Goal: Transaction & Acquisition: Purchase product/service

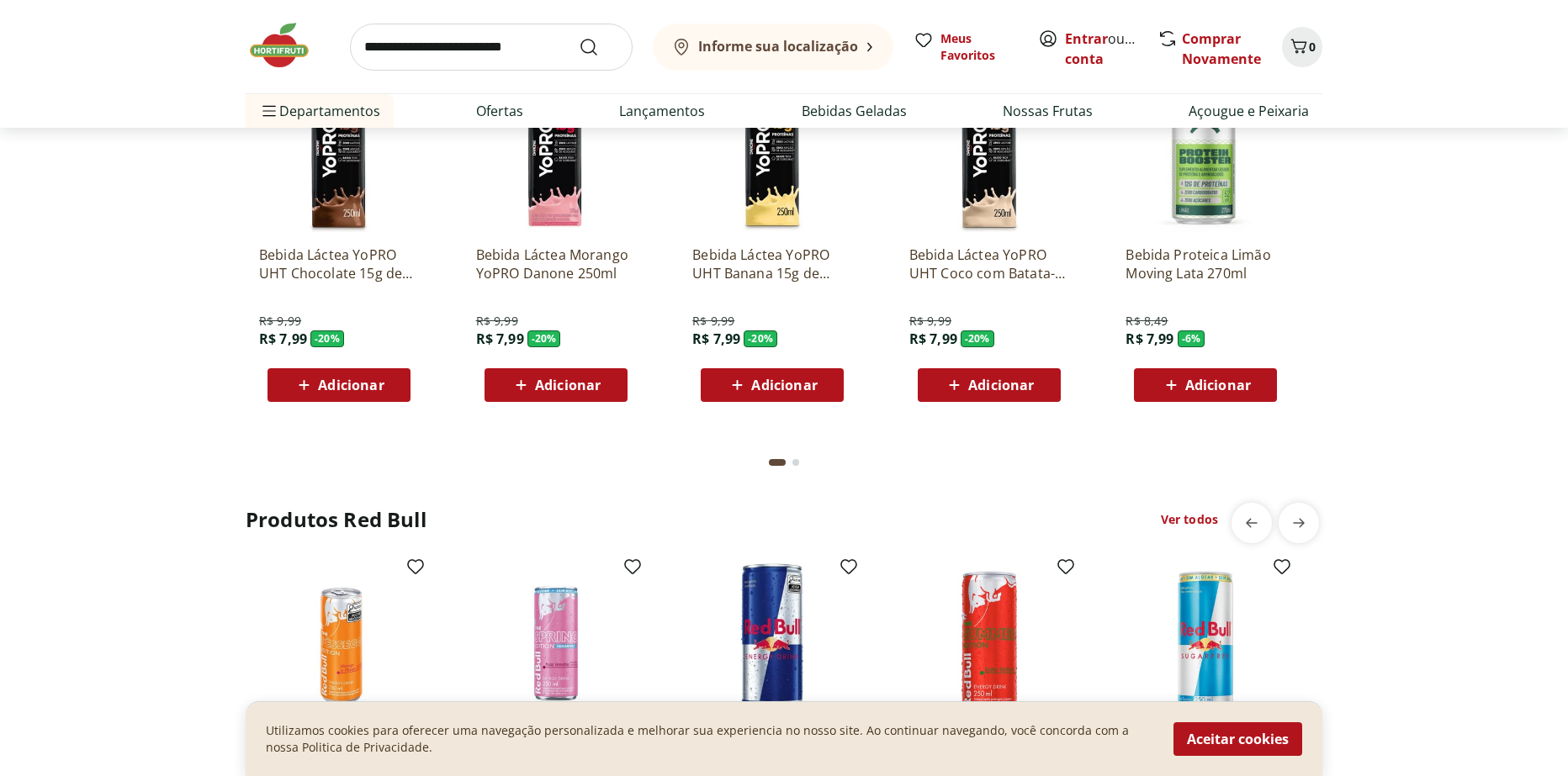
scroll to position [3649, 0]
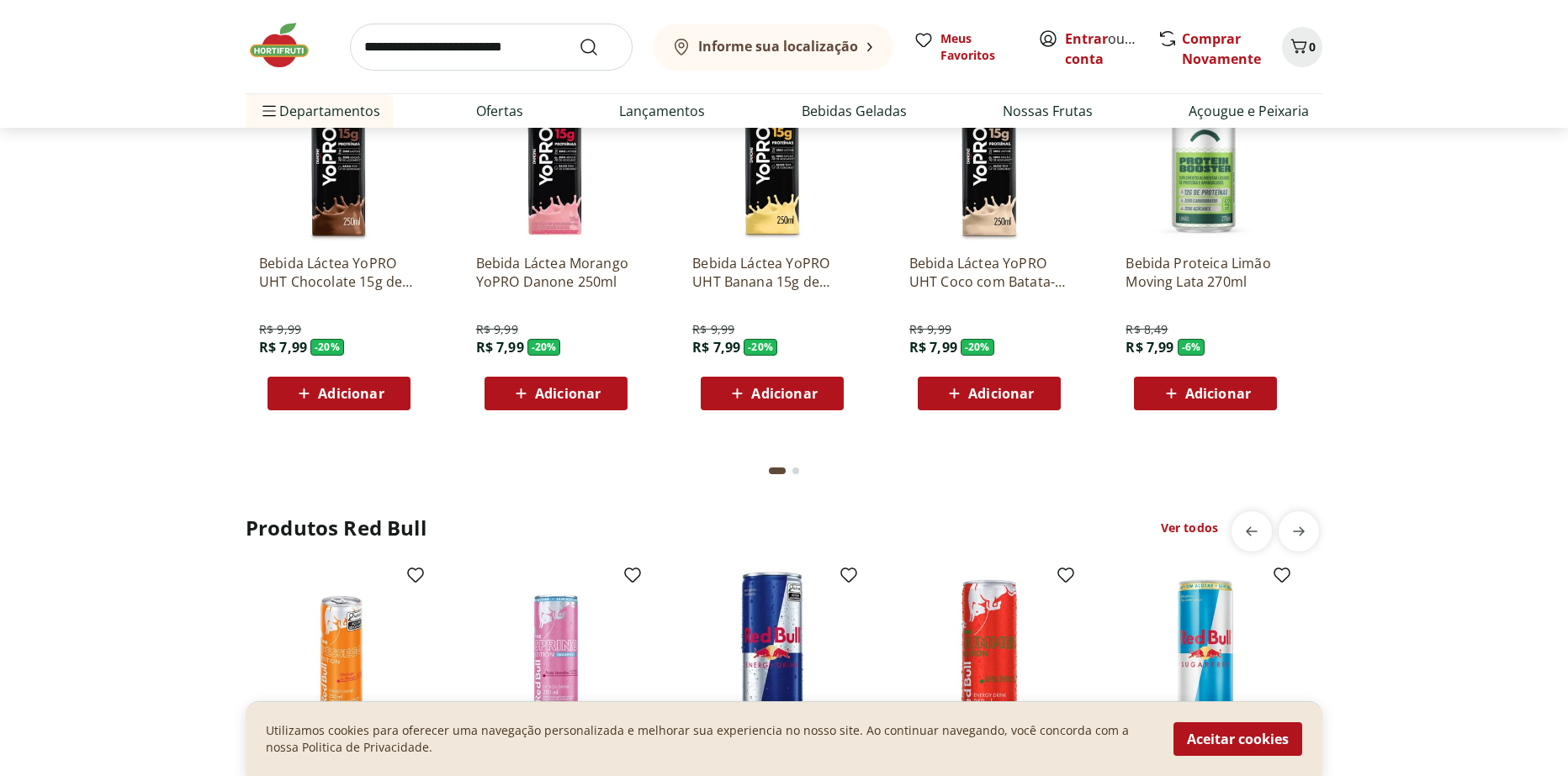
click at [279, 47] on img at bounding box center [288, 46] width 85 height 51
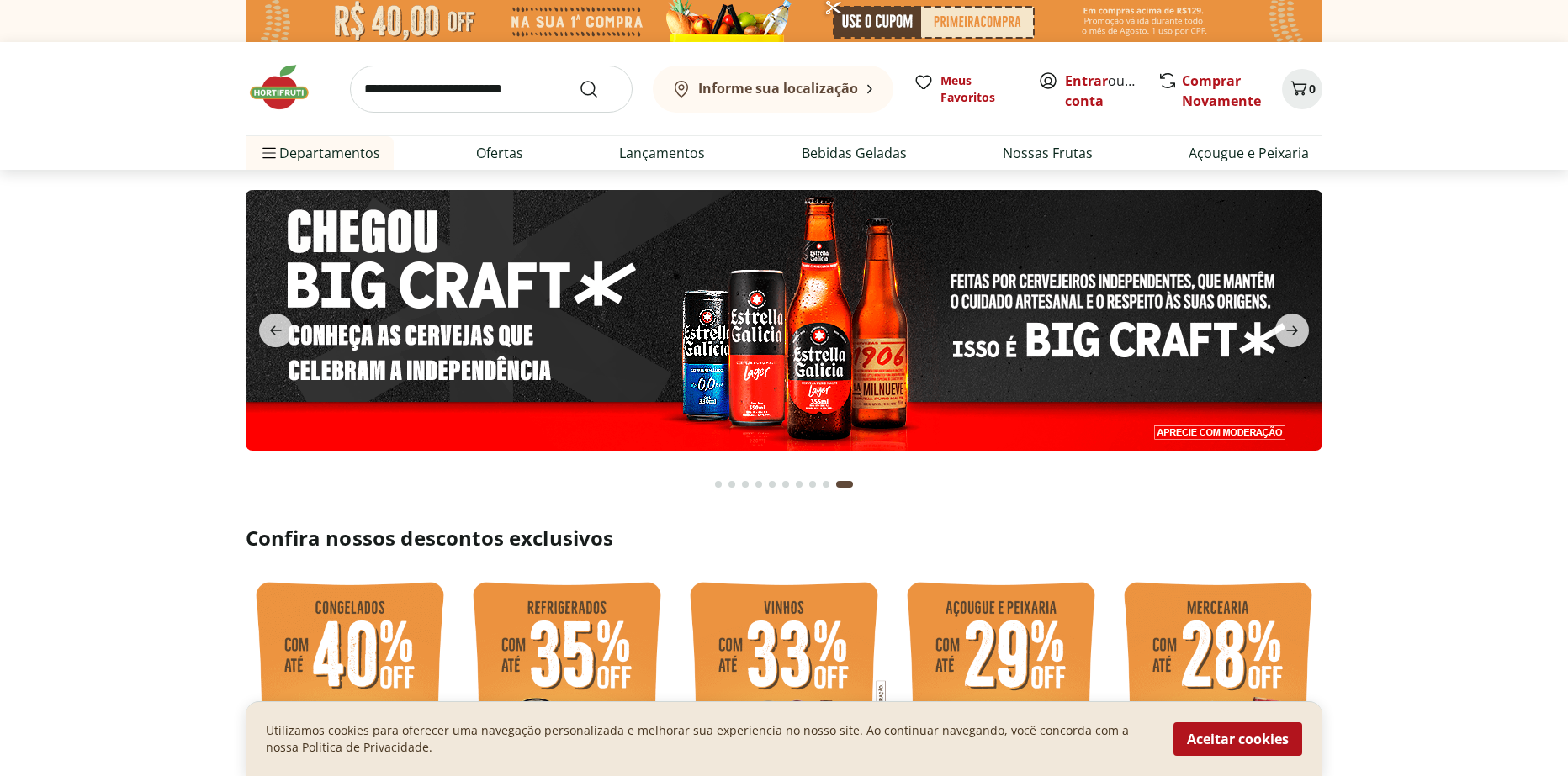
click at [976, 315] on img at bounding box center [784, 321] width 1076 height 261
select select "**********"
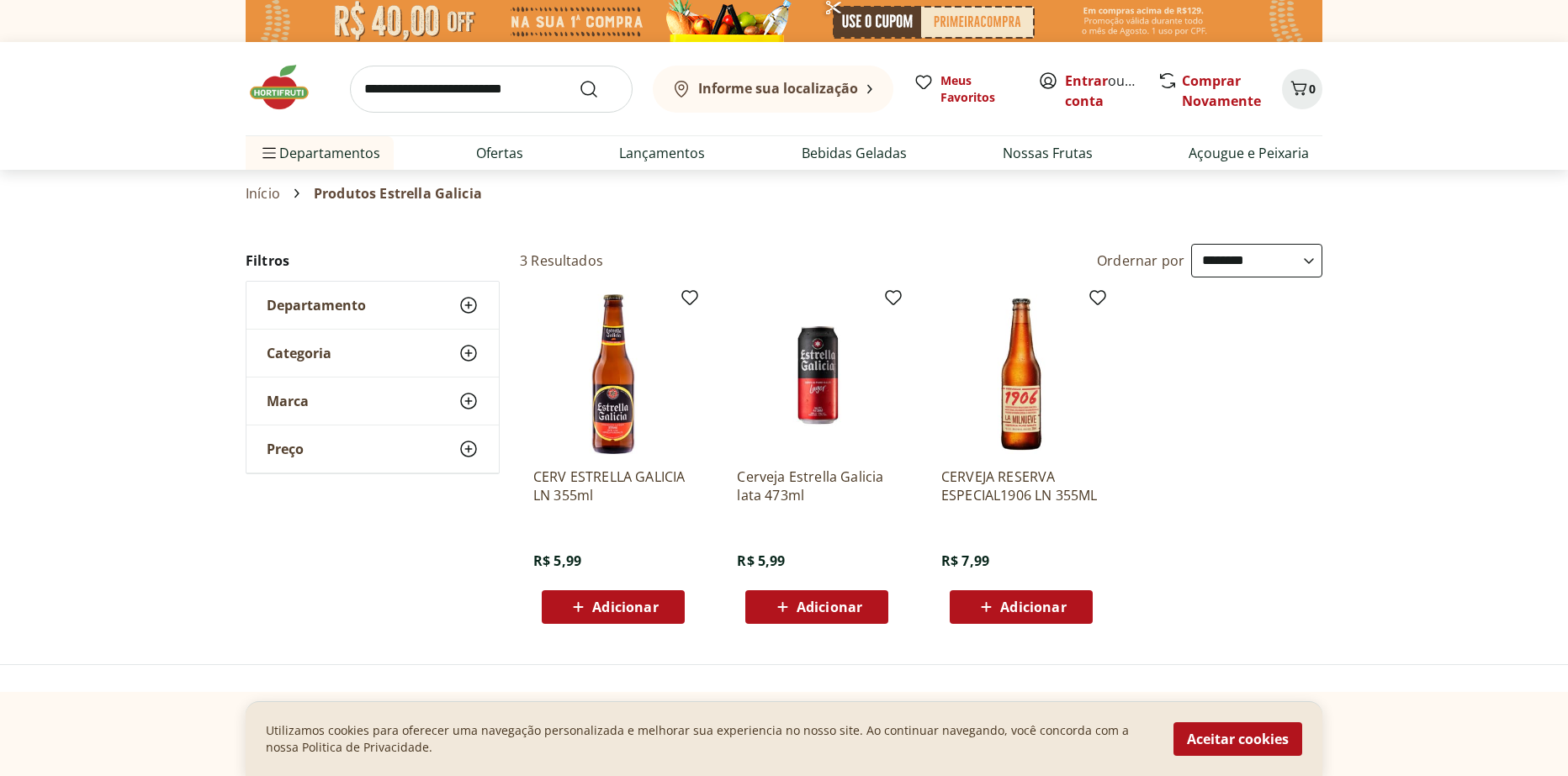
click at [608, 359] on img at bounding box center [612, 374] width 159 height 159
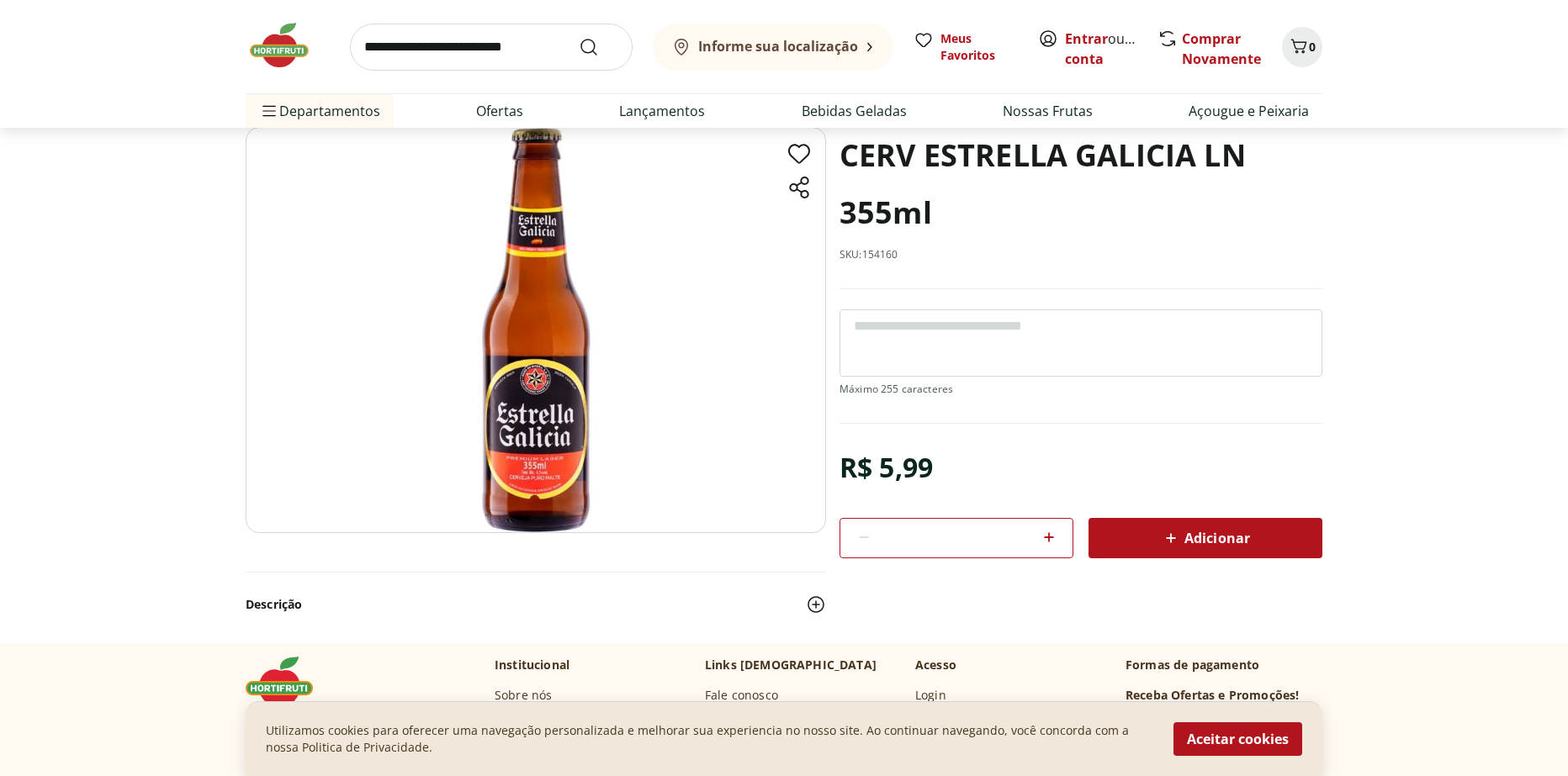
scroll to position [253, 0]
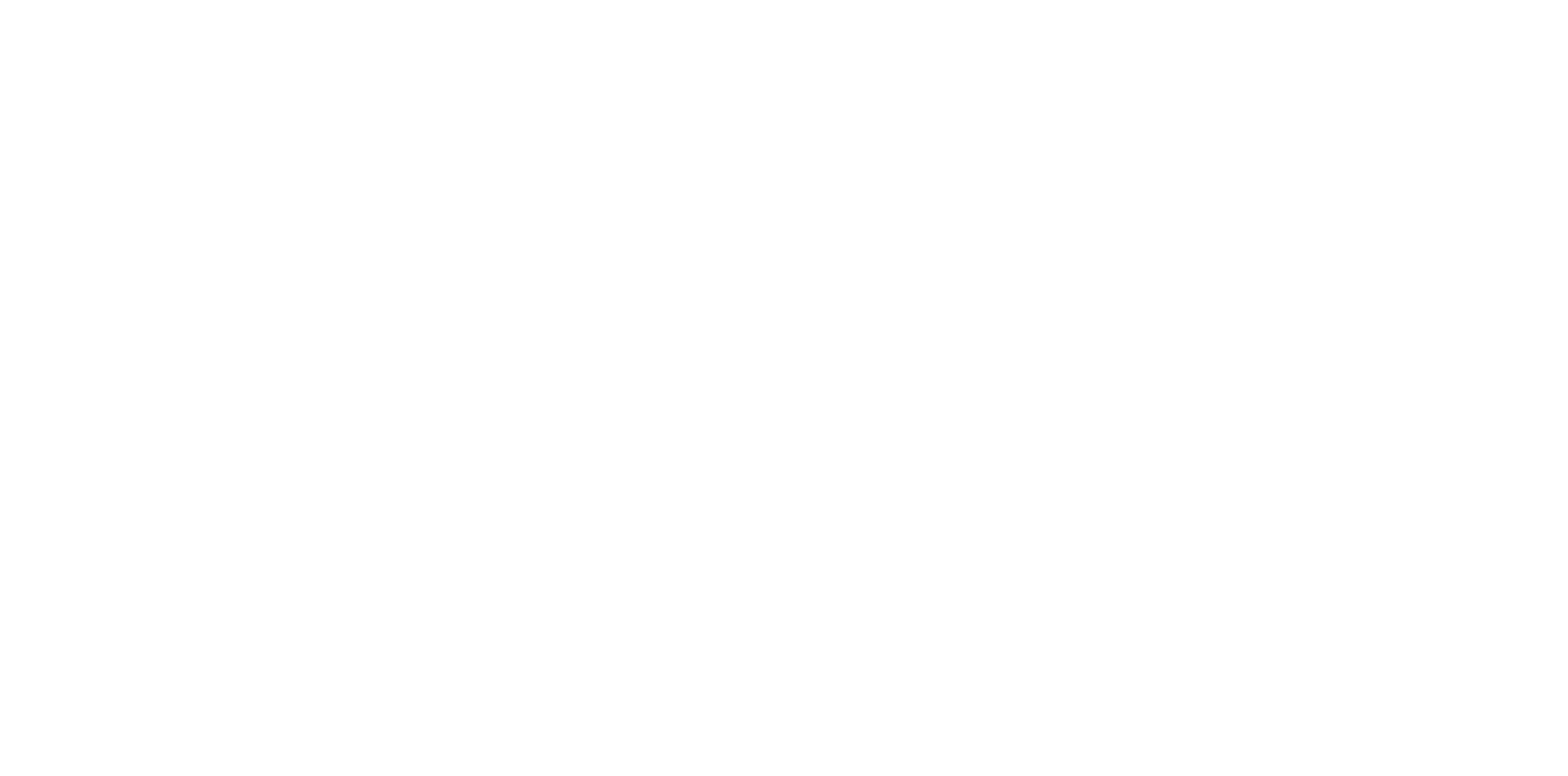
select select "**********"
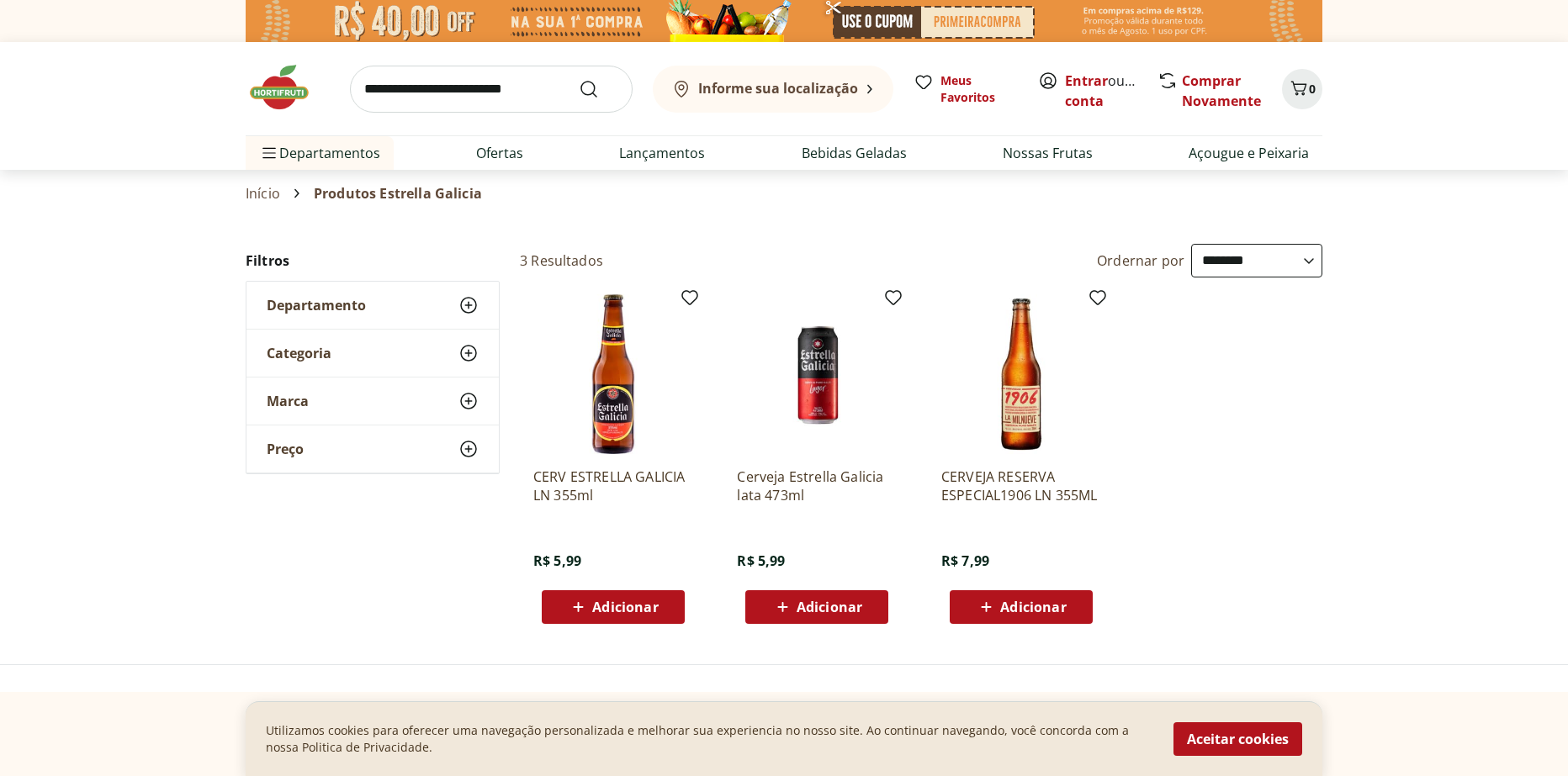
click at [1036, 390] on img at bounding box center [1021, 374] width 159 height 159
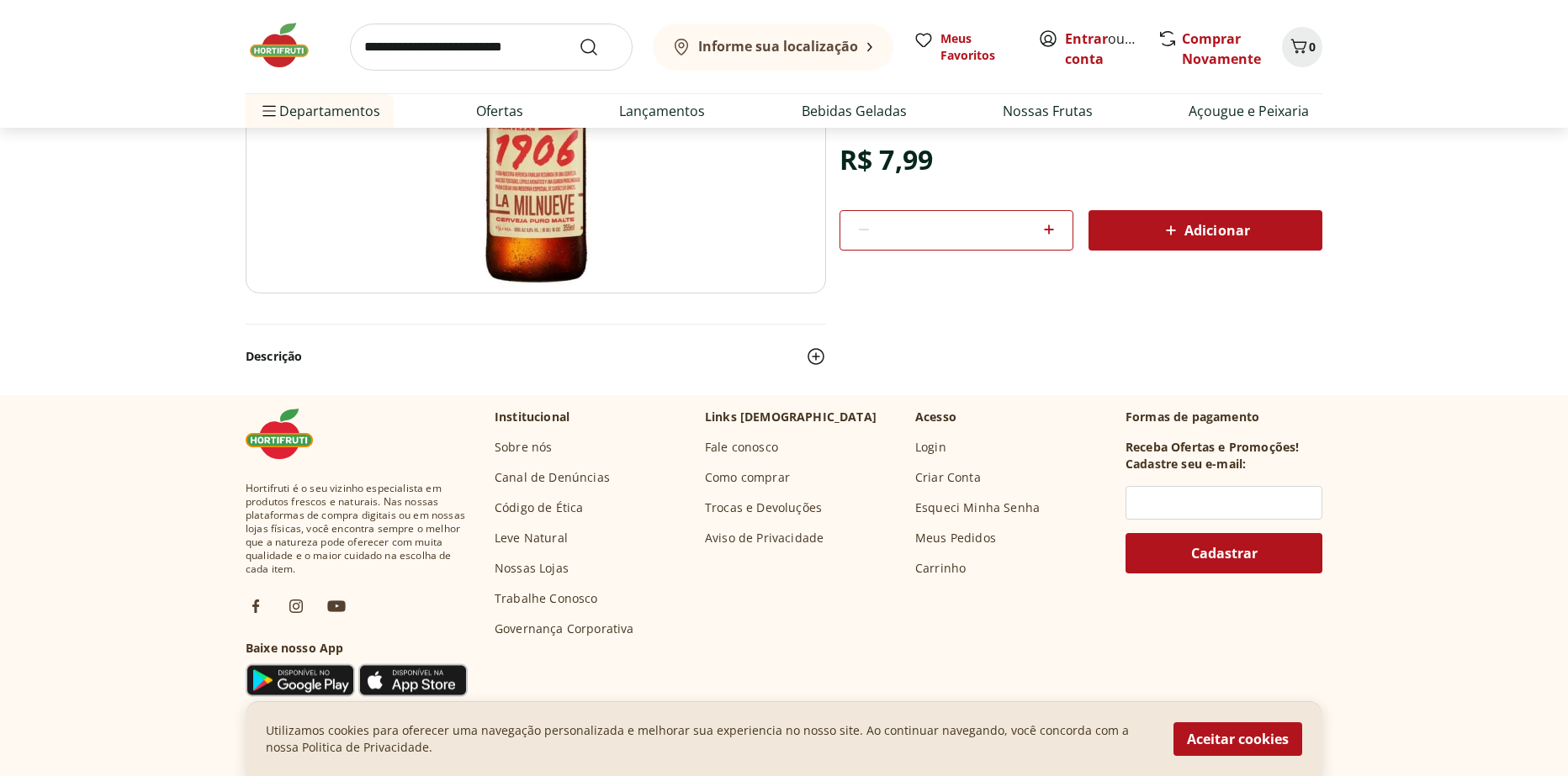
scroll to position [336, 0]
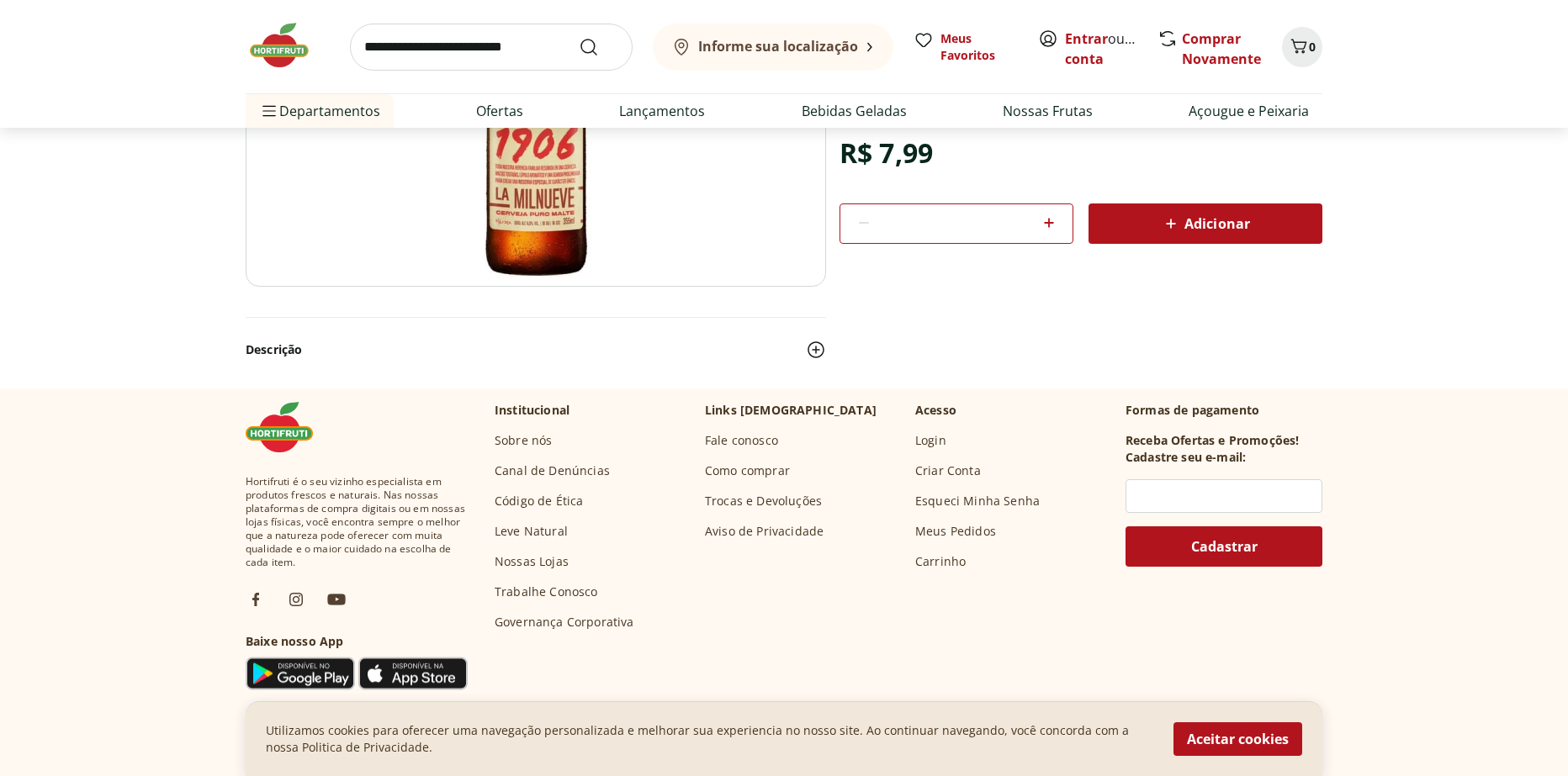
click at [800, 350] on button "Descrição" at bounding box center [536, 350] width 580 height 37
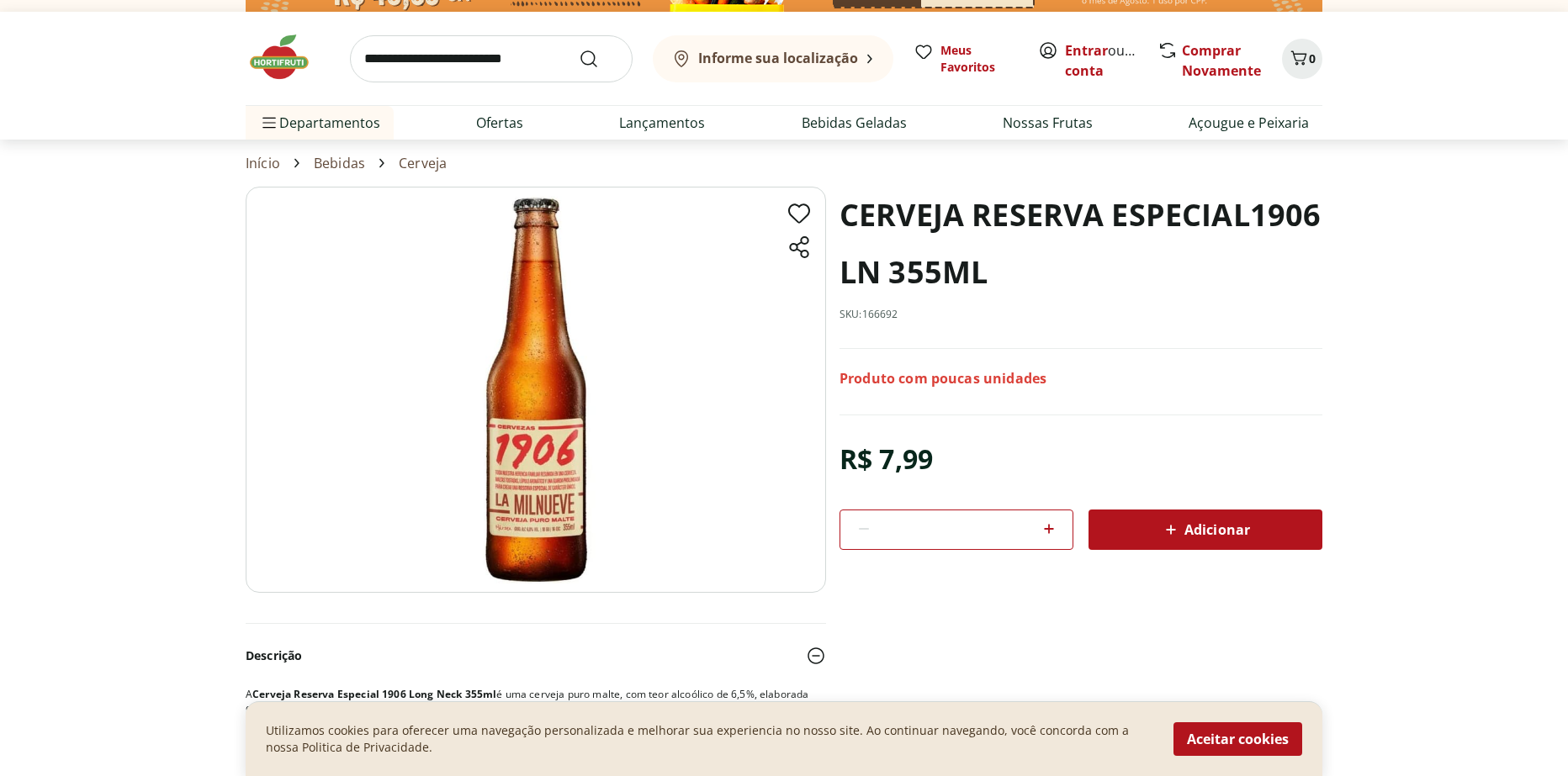
scroll to position [0, 0]
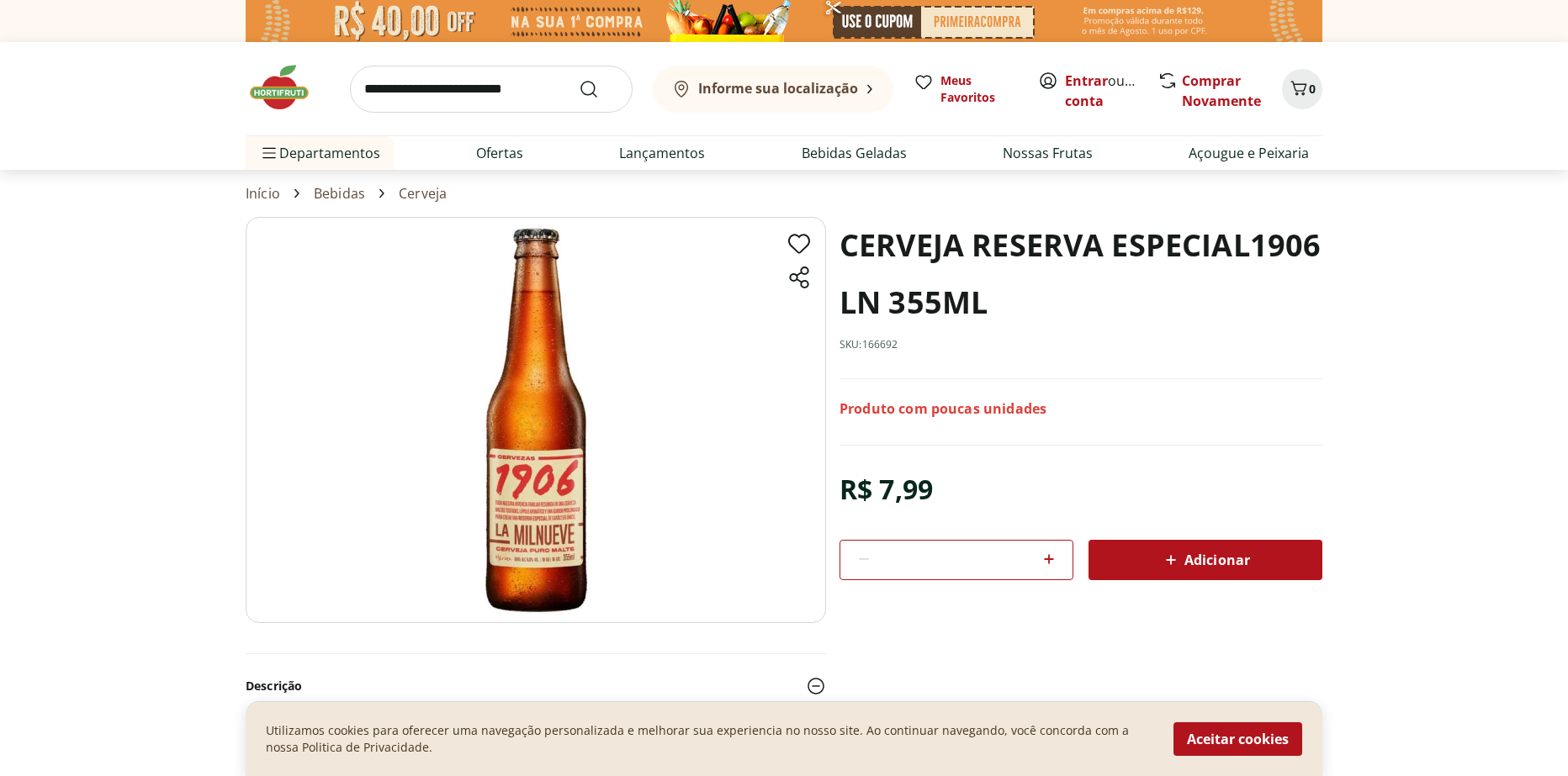
select select "**********"
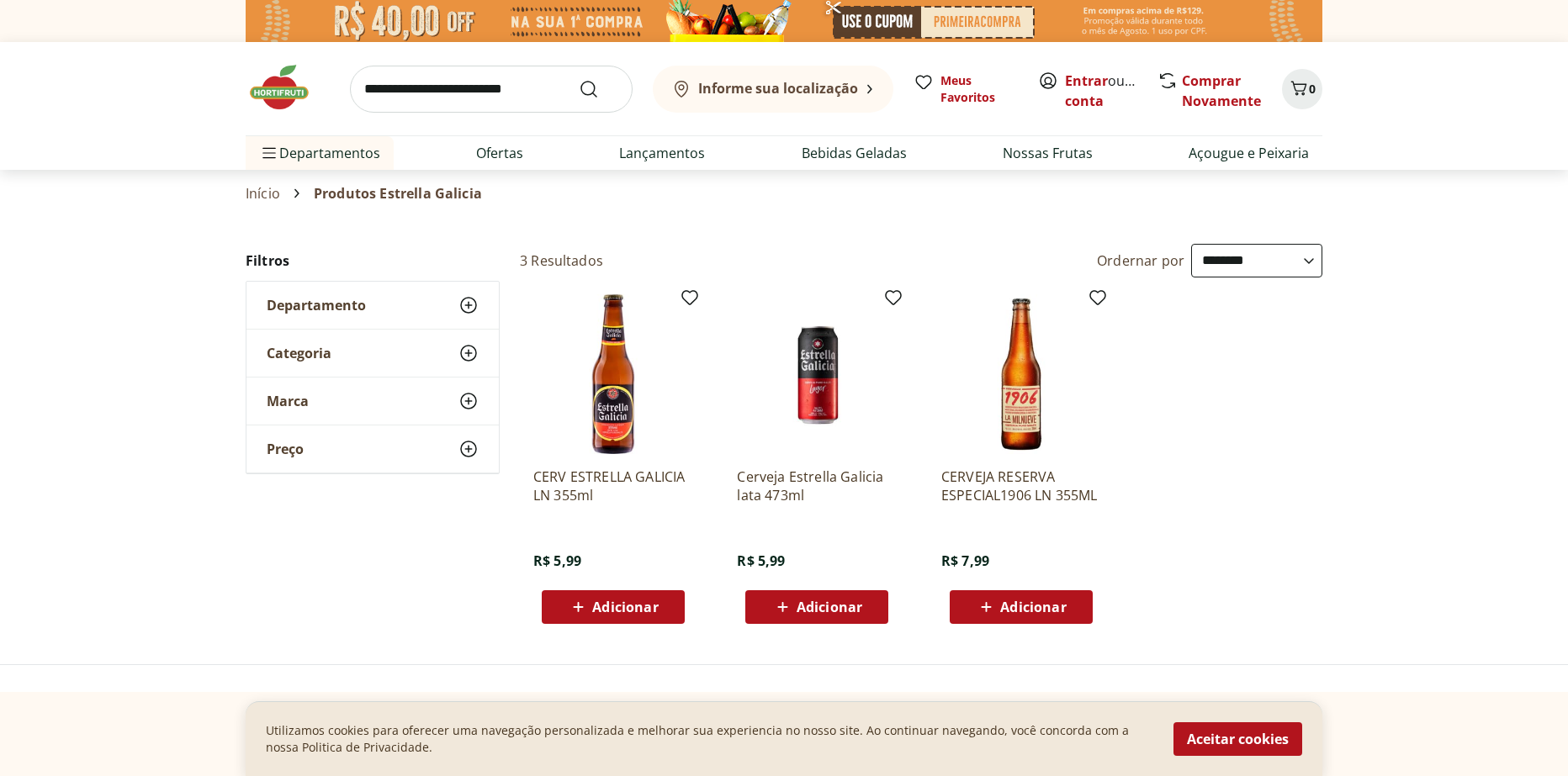
click at [835, 352] on img at bounding box center [817, 374] width 159 height 159
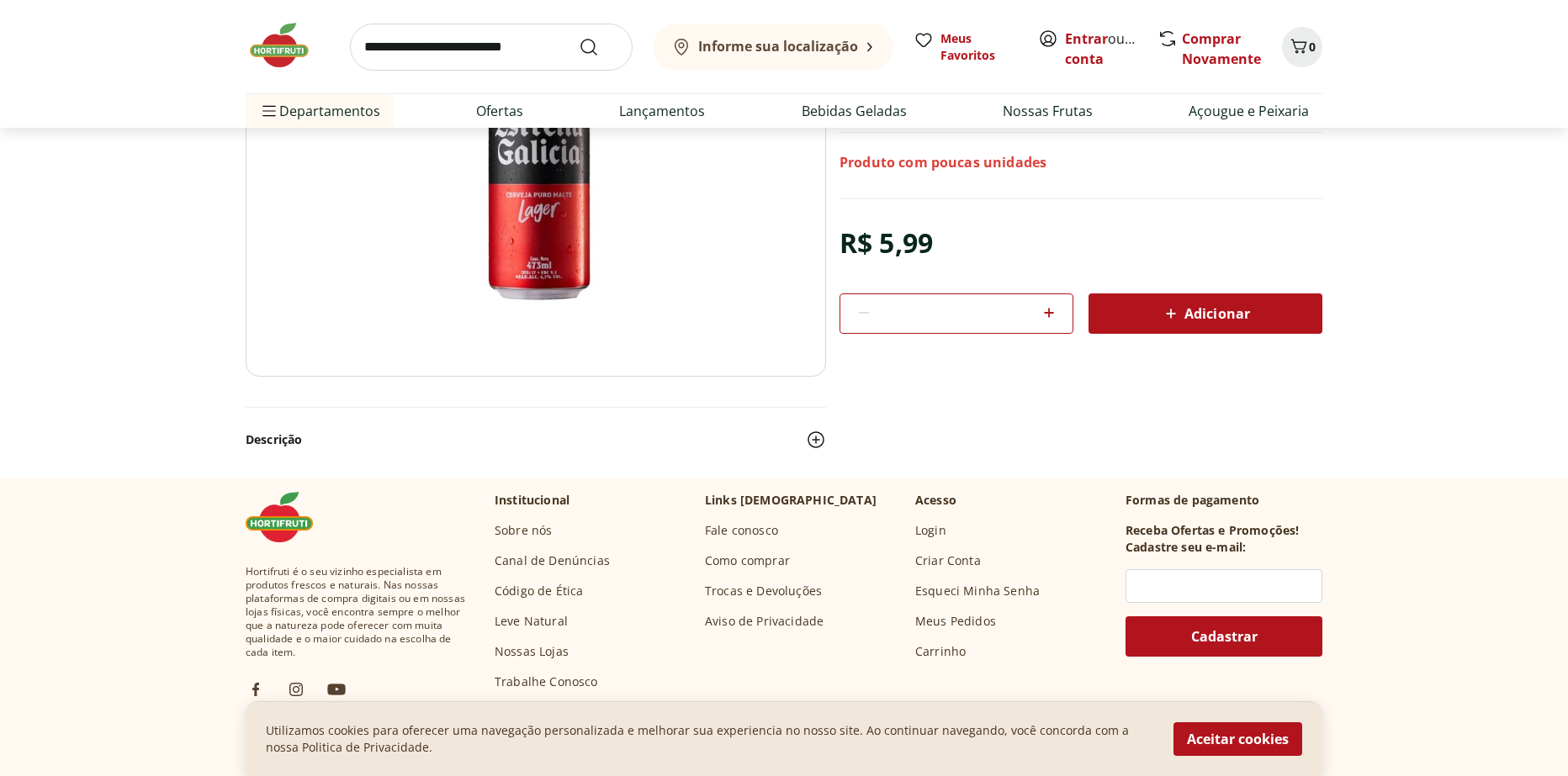
scroll to position [253, 0]
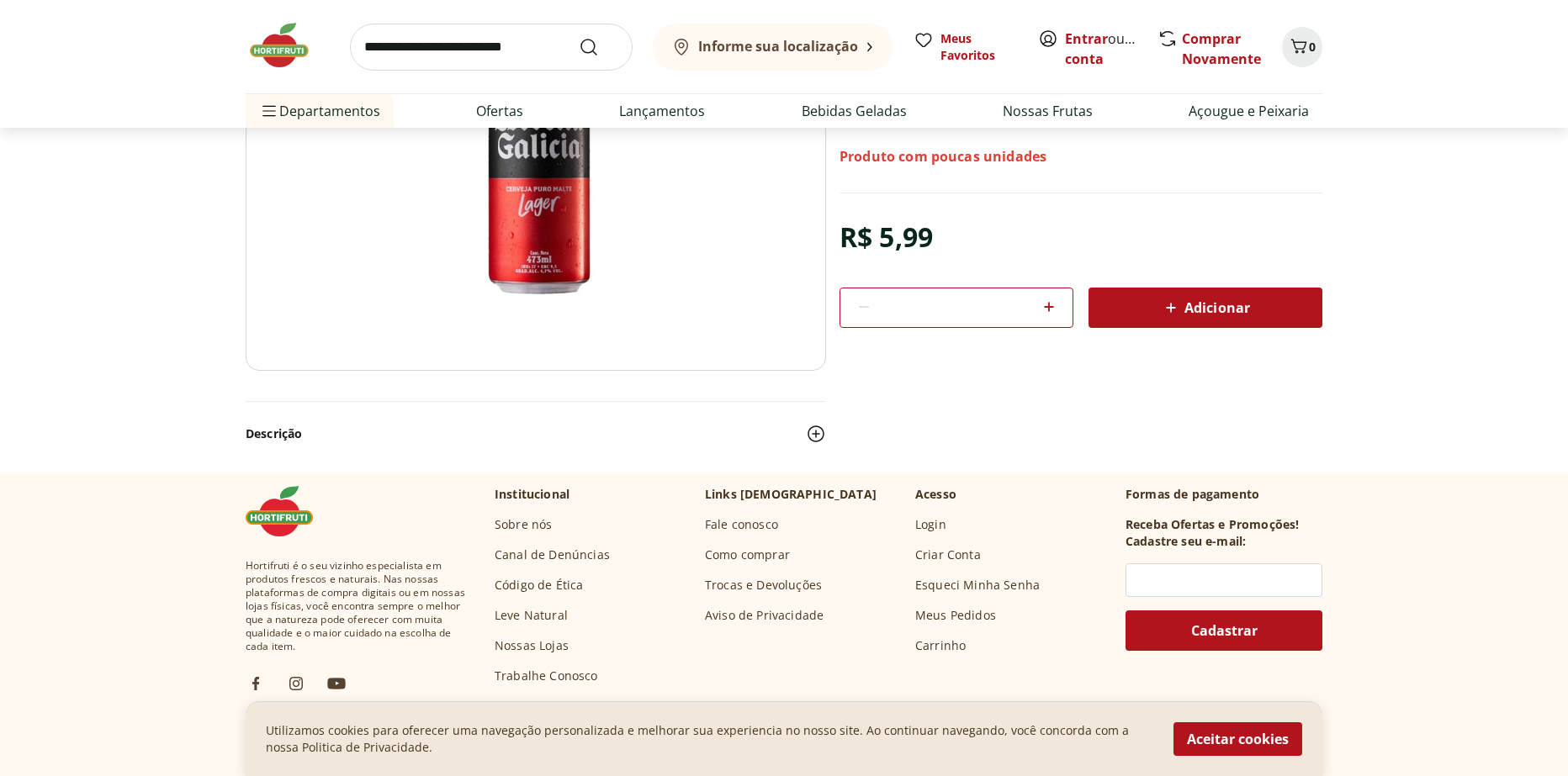
click at [817, 427] on img at bounding box center [816, 434] width 20 height 20
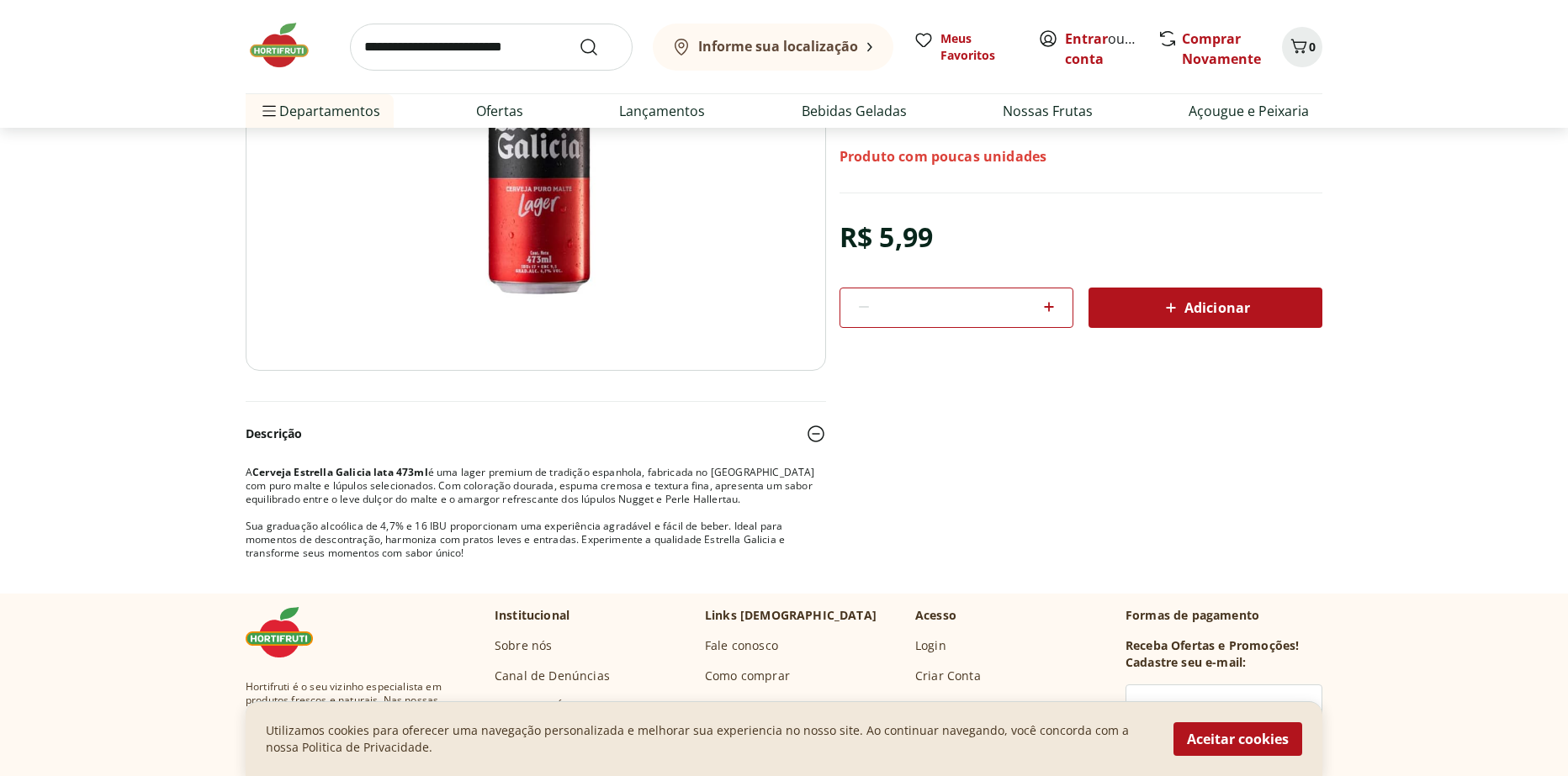
scroll to position [0, 0]
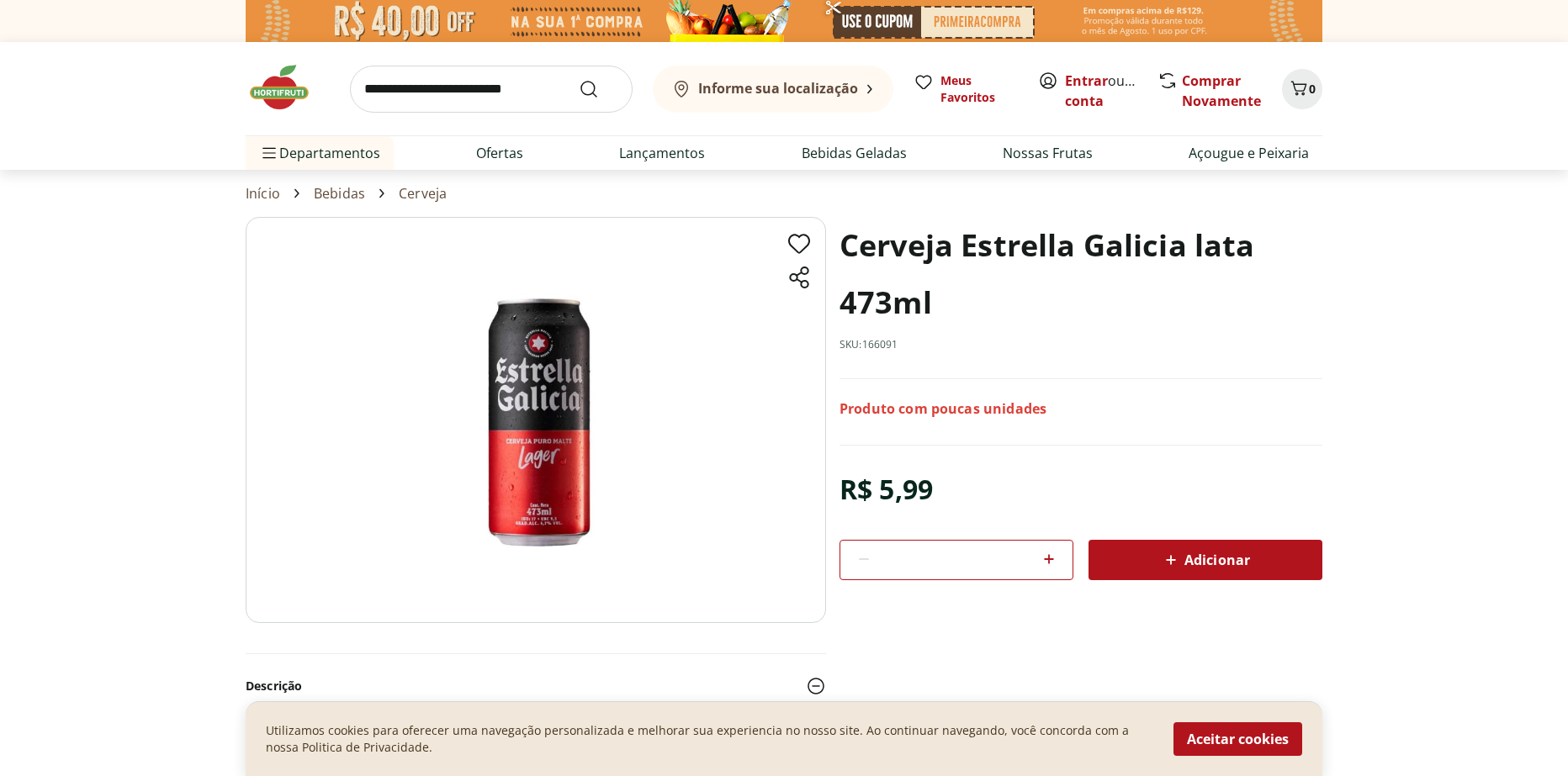
click at [301, 84] on img at bounding box center [288, 88] width 85 height 51
